Goal: Information Seeking & Learning: Compare options

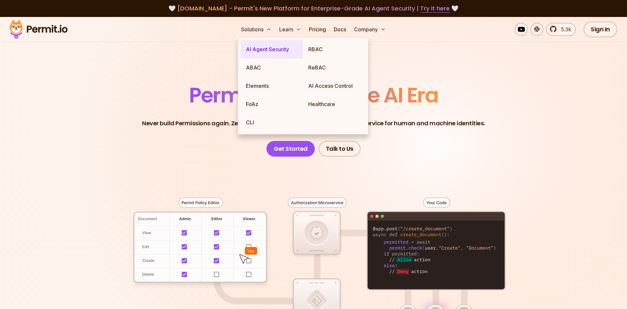
click at [284, 48] on link "AI Agent Security" at bounding box center [272, 49] width 62 height 18
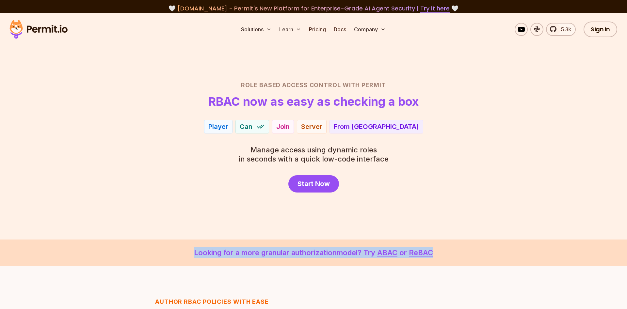
drag, startPoint x: 166, startPoint y: 247, endPoint x: 475, endPoint y: 252, distance: 308.9
click at [475, 252] on p "Looking for a more granular authorization model? Try ABAC or ReBAC" at bounding box center [313, 252] width 595 height 11
drag, startPoint x: 475, startPoint y: 252, endPoint x: 177, endPoint y: 237, distance: 298.8
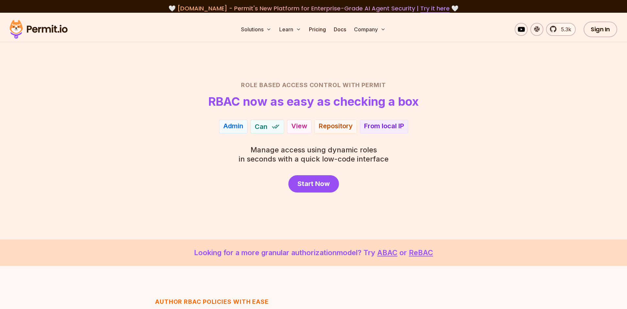
click at [177, 237] on section "Role Based Access Control with Permit RBAC now as easy as checking a box Player…" at bounding box center [313, 126] width 627 height 227
click at [310, 30] on link "Pricing" at bounding box center [317, 29] width 22 height 13
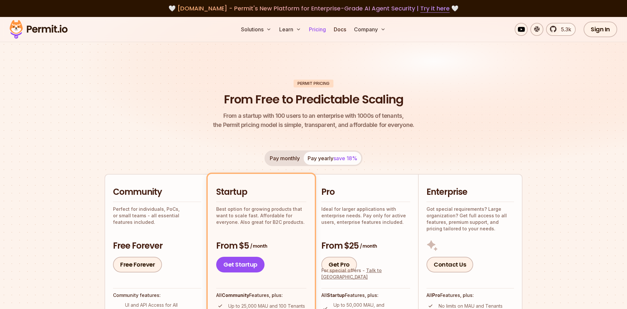
scroll to position [100, 0]
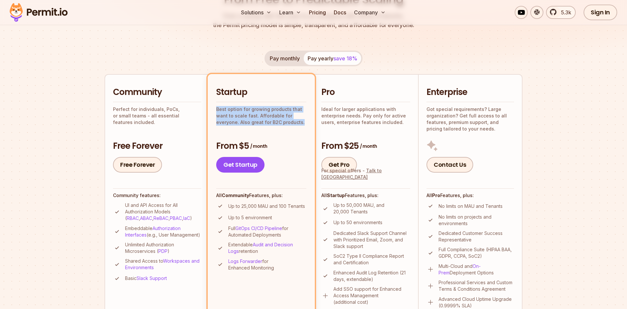
drag, startPoint x: 215, startPoint y: 109, endPoint x: 304, endPoint y: 120, distance: 89.2
click at [304, 120] on li "Startup Best option for growing products that want to scale fast. Affordable fo…" at bounding box center [261, 197] width 107 height 247
click at [304, 120] on p "Best option for growing products that want to scale fast. Affordable for everyo…" at bounding box center [261, 116] width 90 height 20
drag, startPoint x: 304, startPoint y: 120, endPoint x: 217, endPoint y: 111, distance: 86.6
click at [217, 111] on p "Best option for growing products that want to scale fast. Affordable for everyo…" at bounding box center [261, 116] width 90 height 20
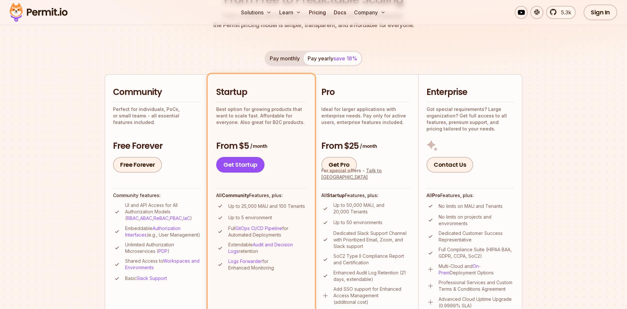
click at [217, 111] on p "Best option for growing products that want to scale fast. Affordable for everyo…" at bounding box center [261, 116] width 90 height 20
drag, startPoint x: 217, startPoint y: 111, endPoint x: 310, endPoint y: 123, distance: 93.9
click at [310, 123] on li "Startup Best option for growing products that want to scale fast. Affordable fo…" at bounding box center [261, 197] width 107 height 247
drag, startPoint x: 310, startPoint y: 123, endPoint x: 210, endPoint y: 110, distance: 101.7
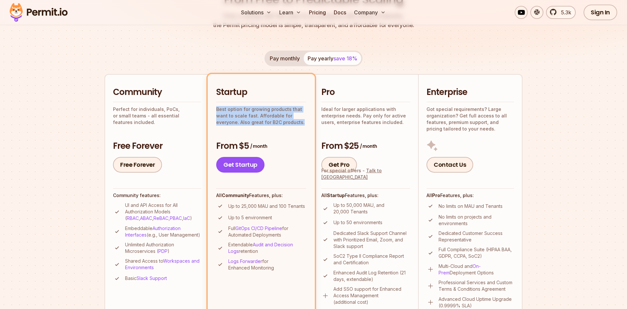
click at [210, 110] on li "Startup Best option for growing products that want to scale fast. Affordable fo…" at bounding box center [261, 197] width 107 height 247
click at [322, 108] on p "Ideal for larger applications with enterprise needs. Pay only for active users,…" at bounding box center [365, 116] width 89 height 20
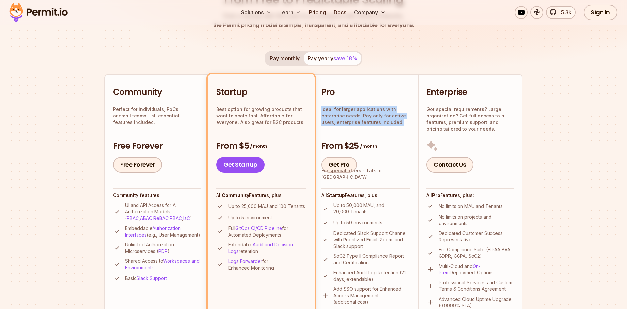
drag, startPoint x: 322, startPoint y: 108, endPoint x: 401, endPoint y: 122, distance: 79.9
click at [401, 122] on p "Ideal for larger applications with enterprise needs. Pay only for active users,…" at bounding box center [365, 116] width 89 height 20
drag, startPoint x: 401, startPoint y: 122, endPoint x: 337, endPoint y: 113, distance: 65.0
click at [337, 113] on p "Ideal for larger applications with enterprise needs. Pay only for active users,…" at bounding box center [365, 116] width 89 height 20
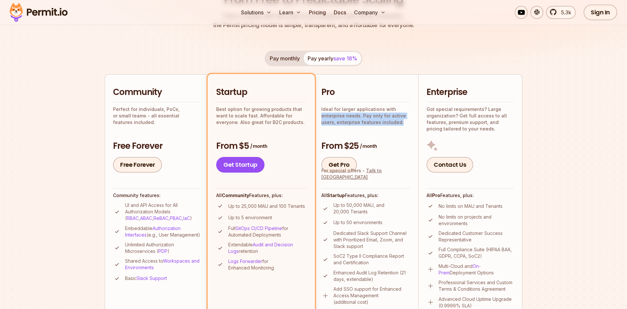
scroll to position [166, 0]
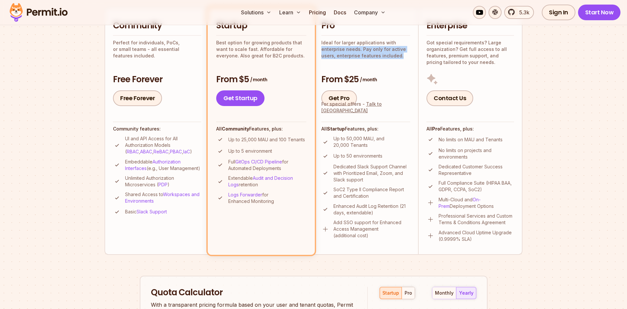
drag, startPoint x: 344, startPoint y: 82, endPoint x: 390, endPoint y: 83, distance: 45.7
click at [390, 83] on h3 "From $25 / month" at bounding box center [365, 80] width 89 height 12
drag, startPoint x: 335, startPoint y: 139, endPoint x: 373, endPoint y: 152, distance: 39.8
click at [373, 152] on ul "Up to 50,000 MAU, and 20,000 Tenants Up to 50 environments Dedicated Slack Supp…" at bounding box center [365, 186] width 89 height 103
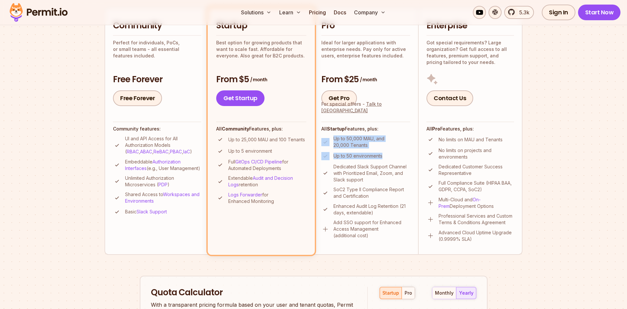
drag, startPoint x: 373, startPoint y: 152, endPoint x: 325, endPoint y: 141, distance: 49.2
click at [325, 141] on ul "Up to 50,000 MAU, and 20,000 Tenants Up to 50 environments Dedicated Slack Supp…" at bounding box center [365, 186] width 89 height 103
click at [340, 153] on li "Up to 50 environments" at bounding box center [365, 156] width 89 height 8
drag, startPoint x: 340, startPoint y: 153, endPoint x: 391, endPoint y: 158, distance: 51.9
click at [391, 158] on li "Up to 50 environments" at bounding box center [365, 156] width 89 height 8
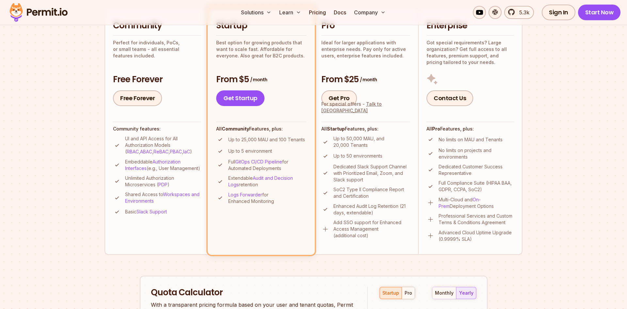
click at [391, 158] on li "Up to 50 environments" at bounding box center [365, 156] width 89 height 8
drag, startPoint x: 391, startPoint y: 158, endPoint x: 335, endPoint y: 158, distance: 56.2
click at [335, 158] on li "Up to 50 environments" at bounding box center [365, 156] width 89 height 8
click at [340, 166] on p "Dedicated Slack Support Channel with Prioritized Email, Zoom, and Slack support" at bounding box center [371, 174] width 77 height 20
drag, startPoint x: 340, startPoint y: 166, endPoint x: 373, endPoint y: 178, distance: 34.9
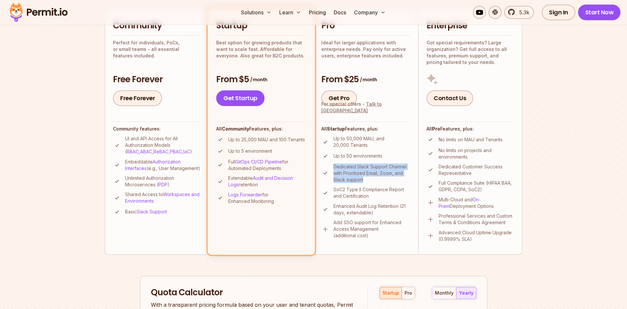
click at [373, 178] on p "Dedicated Slack Support Channel with Prioritized Email, Zoom, and Slack support" at bounding box center [371, 174] width 77 height 20
drag, startPoint x: 373, startPoint y: 178, endPoint x: 334, endPoint y: 172, distance: 38.9
click at [334, 172] on p "Dedicated Slack Support Channel with Prioritized Email, Zoom, and Slack support" at bounding box center [371, 174] width 77 height 20
click at [336, 187] on p "SoC2 Type II Compliance Report and Certification" at bounding box center [371, 192] width 77 height 13
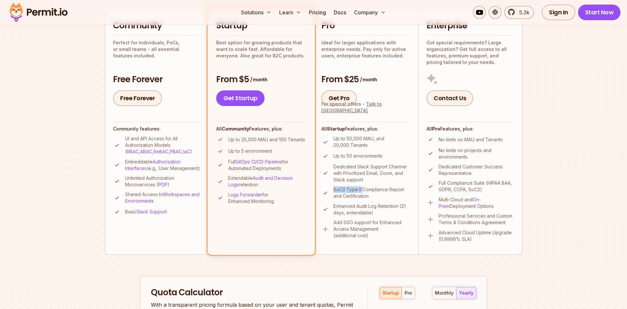
drag, startPoint x: 336, startPoint y: 187, endPoint x: 376, endPoint y: 196, distance: 40.9
click at [376, 196] on p "SoC2 Type II Compliance Report and Certification" at bounding box center [371, 192] width 77 height 13
drag, startPoint x: 376, startPoint y: 196, endPoint x: 341, endPoint y: 188, distance: 35.8
click at [341, 188] on p "SoC2 Type II Compliance Report and Certification" at bounding box center [371, 192] width 77 height 13
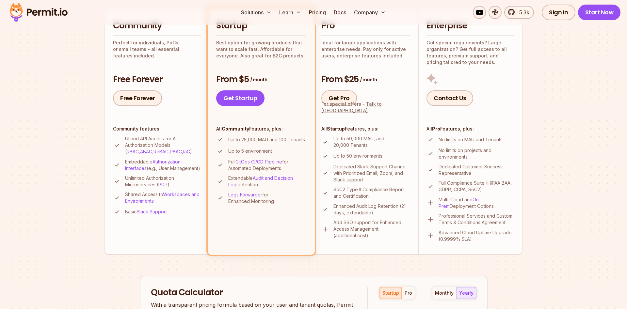
click at [339, 206] on p "Enhanced Audit Log Retention (21 days, extendable)" at bounding box center [371, 209] width 77 height 13
drag, startPoint x: 339, startPoint y: 206, endPoint x: 382, endPoint y: 216, distance: 44.6
click at [382, 216] on p "Enhanced Audit Log Retention (21 days, extendable)" at bounding box center [371, 209] width 77 height 13
drag, startPoint x: 378, startPoint y: 216, endPoint x: 332, endPoint y: 206, distance: 47.8
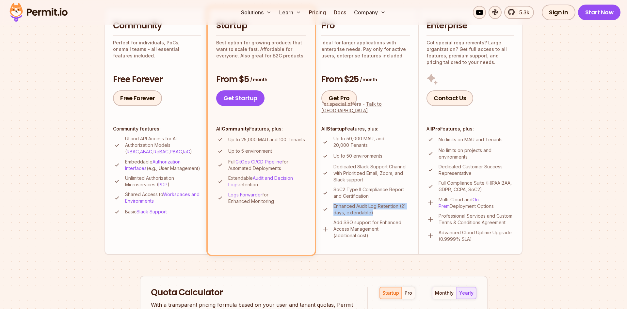
click at [332, 206] on li "Enhanced Audit Log Retention (21 days, extendable)" at bounding box center [365, 209] width 89 height 13
click at [338, 221] on p "Add SSO support for Enhanced Access Management (additional cost)" at bounding box center [371, 229] width 77 height 20
drag, startPoint x: 338, startPoint y: 221, endPoint x: 340, endPoint y: 237, distance: 15.5
click at [340, 237] on p "Add SSO support for Enhanced Access Management (additional cost)" at bounding box center [371, 229] width 77 height 20
click at [336, 222] on p "Add SSO support for Enhanced Access Management (additional cost)" at bounding box center [371, 229] width 77 height 20
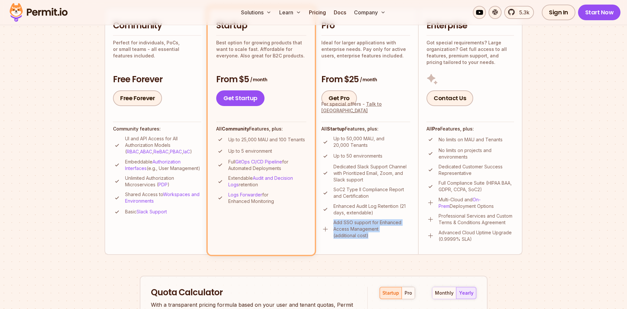
drag, startPoint x: 336, startPoint y: 222, endPoint x: 348, endPoint y: 238, distance: 20.4
click at [348, 238] on p "Add SSO support for Enhanced Access Management (additional cost)" at bounding box center [371, 229] width 77 height 20
drag, startPoint x: 348, startPoint y: 238, endPoint x: 337, endPoint y: 223, distance: 18.2
click at [337, 223] on p "Add SSO support for Enhanced Access Management (additional cost)" at bounding box center [371, 229] width 77 height 20
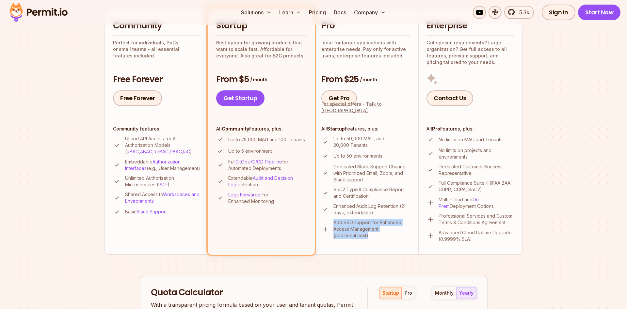
click at [337, 223] on p "Add SSO support for Enhanced Access Management (additional cost)" at bounding box center [371, 229] width 77 height 20
drag, startPoint x: 337, startPoint y: 223, endPoint x: 344, endPoint y: 237, distance: 15.0
click at [344, 237] on p "Add SSO support for Enhanced Access Management (additional cost)" at bounding box center [371, 229] width 77 height 20
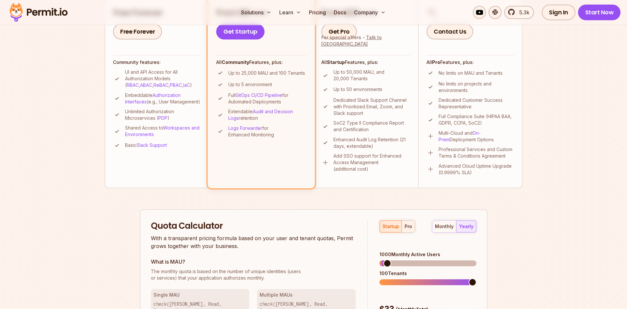
click at [407, 228] on div "pro" at bounding box center [408, 226] width 8 height 7
click at [392, 227] on div "startup" at bounding box center [390, 226] width 17 height 7
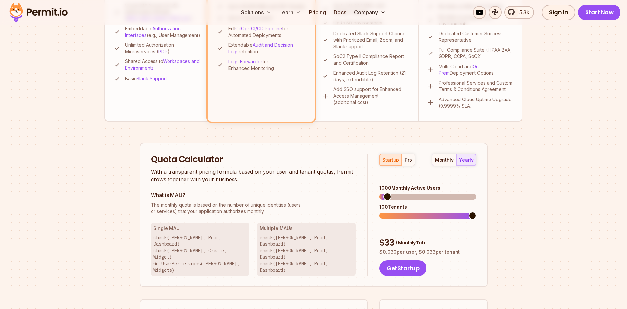
click at [155, 210] on p "The monthly quota is based on the number of unique identities (users or service…" at bounding box center [253, 208] width 205 height 13
drag, startPoint x: 155, startPoint y: 210, endPoint x: 292, endPoint y: 205, distance: 136.9
click at [292, 205] on p "The monthly quota is based on the number of unique identities (users or service…" at bounding box center [253, 208] width 205 height 13
click at [292, 205] on span "The monthly quota is based on the number of unique identities (users" at bounding box center [253, 205] width 205 height 7
drag, startPoint x: 292, startPoint y: 205, endPoint x: 172, endPoint y: 215, distance: 120.9
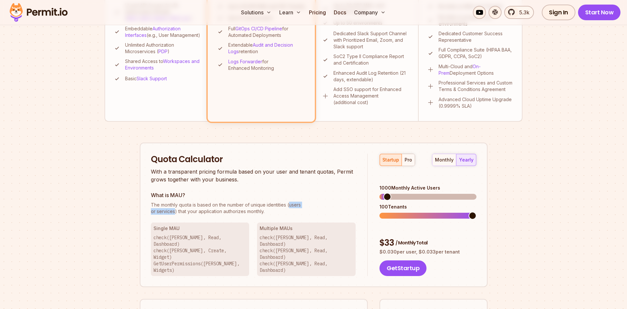
click at [172, 215] on div "Quota Calculator With a transparent pricing formula based on your user and tena…" at bounding box center [259, 215] width 217 height 123
click at [393, 193] on span at bounding box center [396, 197] width 8 height 8
click at [379, 212] on span at bounding box center [383, 216] width 8 height 8
click at [406, 160] on div "pro" at bounding box center [408, 160] width 8 height 7
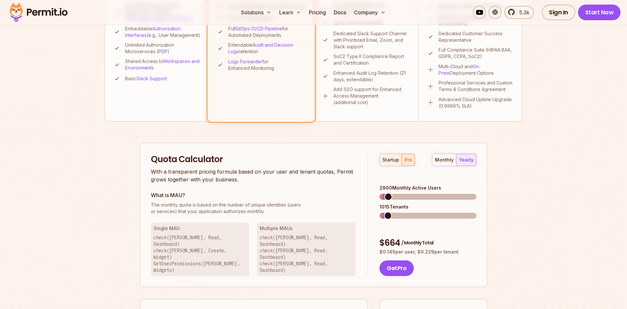
click at [384, 159] on div "startup" at bounding box center [390, 160] width 17 height 7
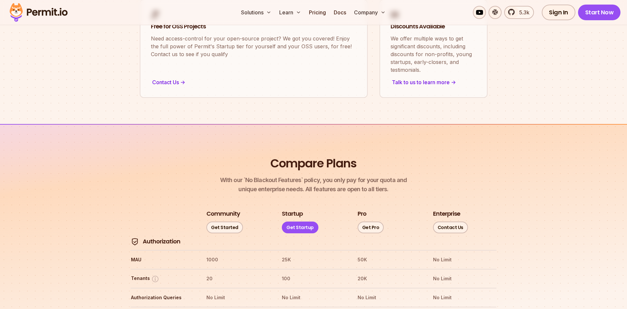
scroll to position [666, 0]
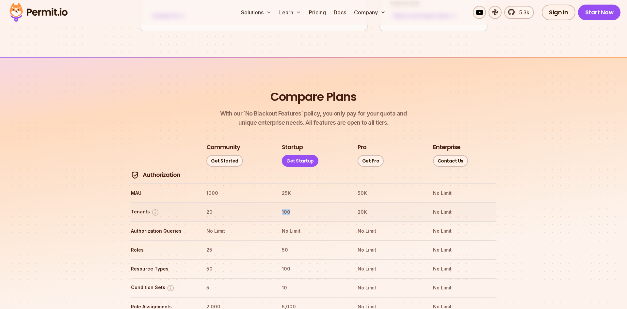
drag, startPoint x: 293, startPoint y: 195, endPoint x: 312, endPoint y: 197, distance: 19.0
click at [312, 202] on tr "Tenants 20 100 20K No Limit" at bounding box center [314, 211] width 366 height 19
drag, startPoint x: 277, startPoint y: 177, endPoint x: 300, endPoint y: 177, distance: 23.5
click at [300, 183] on tr "MAU 1000 25K 50K No Limit" at bounding box center [314, 192] width 366 height 19
drag, startPoint x: 281, startPoint y: 192, endPoint x: 320, endPoint y: 195, distance: 38.3
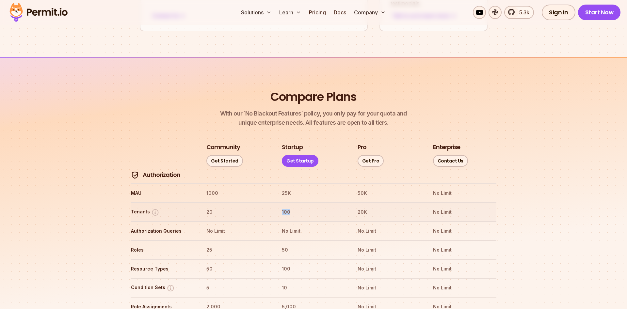
click at [319, 202] on tr "Tenants 20 100 20K No Limit" at bounding box center [314, 211] width 366 height 19
click at [329, 221] on tr "Authorization Queries No Limit No Limit No Limit No Limit" at bounding box center [314, 230] width 366 height 19
drag, startPoint x: 278, startPoint y: 233, endPoint x: 328, endPoint y: 233, distance: 50.0
click at [319, 240] on tr "Roles 25 50 No Limit No Limit" at bounding box center [314, 249] width 366 height 19
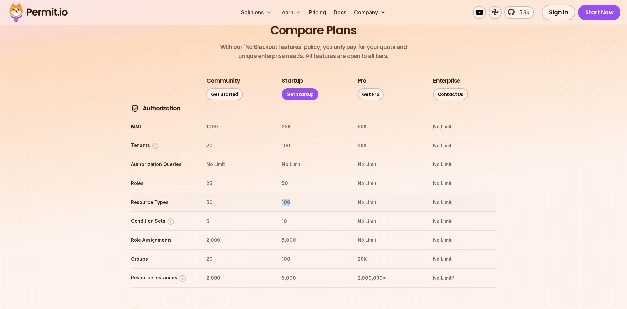
drag, startPoint x: 280, startPoint y: 183, endPoint x: 299, endPoint y: 184, distance: 18.7
click at [294, 193] on tr "Resource Types 50 100 No Limit No Limit" at bounding box center [314, 202] width 366 height 19
drag, startPoint x: 281, startPoint y: 204, endPoint x: 308, endPoint y: 204, distance: 26.4
click at [308, 212] on tr "Condition Sets 5 10 No Limit No Limit" at bounding box center [314, 221] width 366 height 19
drag, startPoint x: 270, startPoint y: 225, endPoint x: 329, endPoint y: 229, distance: 59.2
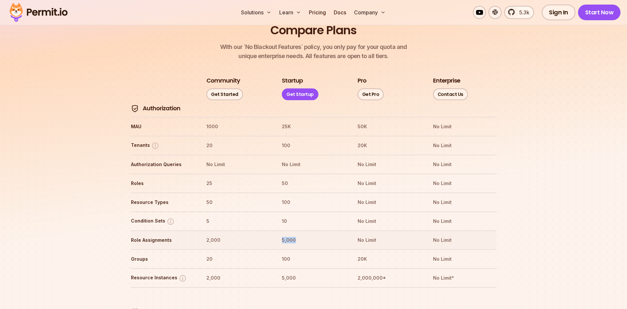
click at [324, 230] on tr "Role Assignments 2,000 5,000 No Limit No Limit" at bounding box center [314, 239] width 366 height 19
drag, startPoint x: 271, startPoint y: 242, endPoint x: 316, endPoint y: 246, distance: 45.2
click at [313, 249] on tr "Groups 20 100 20K No Limit" at bounding box center [314, 258] width 366 height 19
drag, startPoint x: 271, startPoint y: 256, endPoint x: 335, endPoint y: 266, distance: 64.8
click at [332, 268] on tr "Resource Instances 2,000 5,000 2,000,000* No Limit*" at bounding box center [314, 277] width 366 height 19
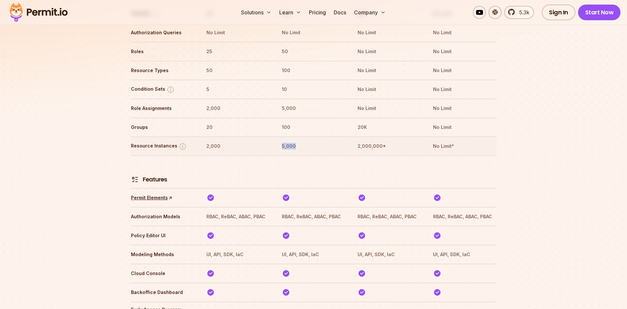
scroll to position [899, 0]
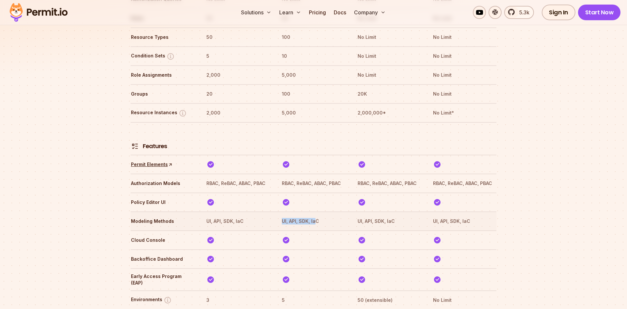
drag, startPoint x: 316, startPoint y: 199, endPoint x: 262, endPoint y: 200, distance: 54.5
click at [266, 212] on tr "Modeling Methods UI, API, SDK, IaC UI, API, SDK, IaC UI, API, SDK, IaC UI, API,…" at bounding box center [314, 221] width 366 height 19
click at [282, 216] on th "UI, API, SDK, IaC" at bounding box center [313, 221] width 64 height 10
drag, startPoint x: 282, startPoint y: 203, endPoint x: 327, endPoint y: 205, distance: 45.4
click at [326, 216] on th "UI, API, SDK, IaC" at bounding box center [313, 221] width 64 height 10
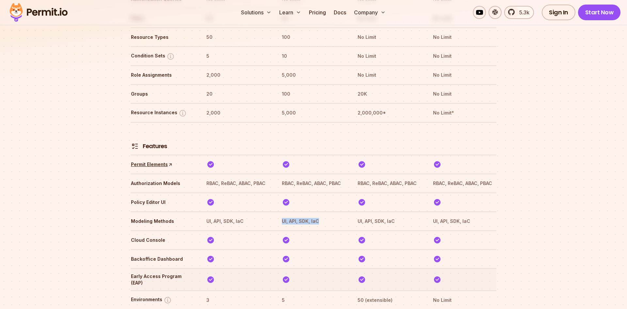
scroll to position [966, 0]
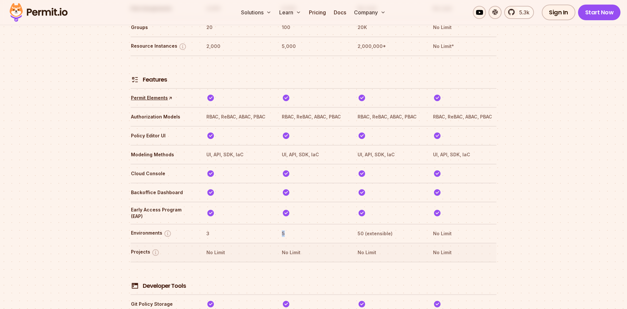
drag, startPoint x: 277, startPoint y: 215, endPoint x: 296, endPoint y: 221, distance: 19.8
click at [297, 224] on tr "Environments 3 5 50 (extensible) No Limit" at bounding box center [314, 233] width 366 height 19
drag, startPoint x: 280, startPoint y: 230, endPoint x: 319, endPoint y: 230, distance: 38.9
click at [317, 243] on tr "Projects No Limit No Limit No Limit No Limit" at bounding box center [314, 252] width 366 height 19
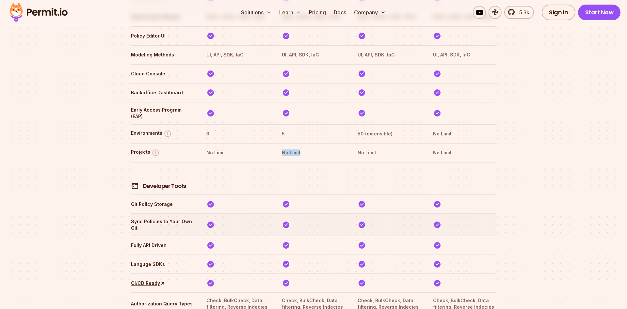
scroll to position [1199, 0]
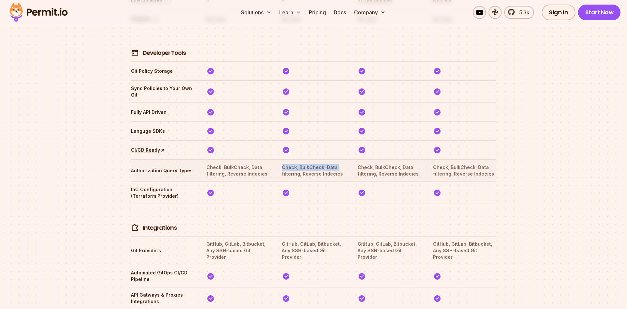
drag, startPoint x: 280, startPoint y: 143, endPoint x: 336, endPoint y: 147, distance: 56.3
click at [336, 159] on tr "Authorization Query Types Check, BulkCheck, Data filtering, Reverse Indecies Ch…" at bounding box center [314, 170] width 366 height 22
click at [293, 241] on th "GitHub, GitLab, Bitbucket, Any SSH-based Git Provider" at bounding box center [313, 251] width 64 height 20
drag, startPoint x: 293, startPoint y: 221, endPoint x: 343, endPoint y: 226, distance: 50.8
click at [343, 241] on th "GitHub, GitLab, Bitbucket, Any SSH-based Git Provider" at bounding box center [313, 251] width 64 height 20
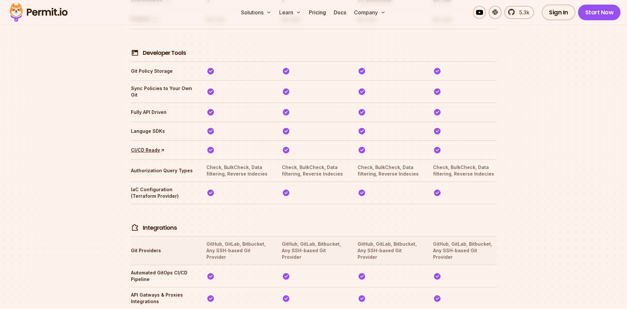
click at [363, 241] on th "GitHub, GitLab, Bitbucket, Any SSH-based Git Provider" at bounding box center [389, 251] width 64 height 20
drag, startPoint x: 363, startPoint y: 219, endPoint x: 420, endPoint y: 228, distance: 57.2
click at [420, 241] on th "GitHub, GitLab, Bitbucket, Any SSH-based Git Provider" at bounding box center [389, 251] width 64 height 20
drag, startPoint x: 420, startPoint y: 228, endPoint x: 279, endPoint y: 220, distance: 140.9
click at [279, 236] on tr "Git Providers GitHub, GitLab, Bitbucket, Any SSH-based Git Provider GitHub, Git…" at bounding box center [314, 250] width 366 height 29
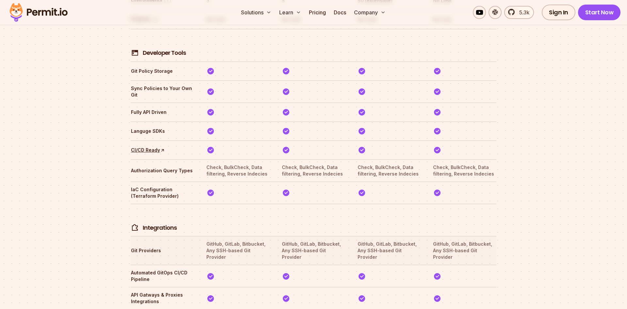
click at [279, 236] on tr "Git Providers GitHub, GitLab, Bitbucket, Any SSH-based Git Provider GitHub, Git…" at bounding box center [314, 250] width 366 height 29
drag, startPoint x: 279, startPoint y: 220, endPoint x: 310, endPoint y: 236, distance: 34.9
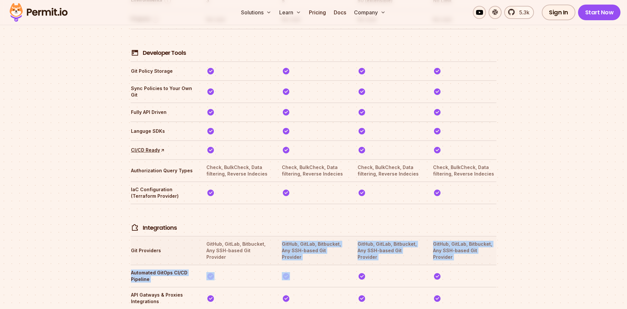
click at [326, 241] on th "GitHub, GitLab, Bitbucket, Any SSH-based Git Provider" at bounding box center [313, 251] width 64 height 20
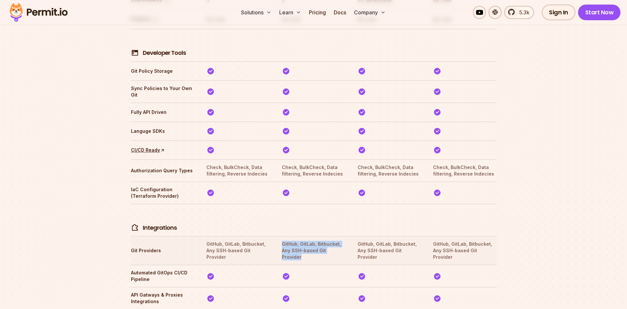
drag, startPoint x: 326, startPoint y: 228, endPoint x: 284, endPoint y: 220, distance: 42.5
click at [284, 241] on th "GitHub, GitLab, Bitbucket, Any SSH-based Git Provider" at bounding box center [313, 251] width 64 height 20
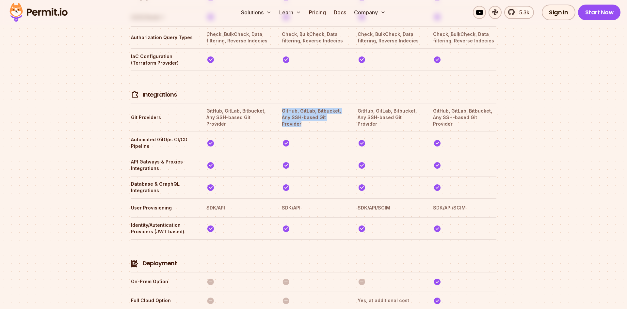
scroll to position [1132, 0]
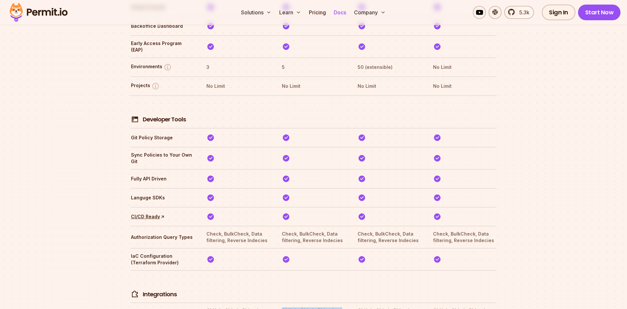
click at [336, 14] on link "Docs" at bounding box center [340, 12] width 18 height 13
